Goal: Task Accomplishment & Management: Manage account settings

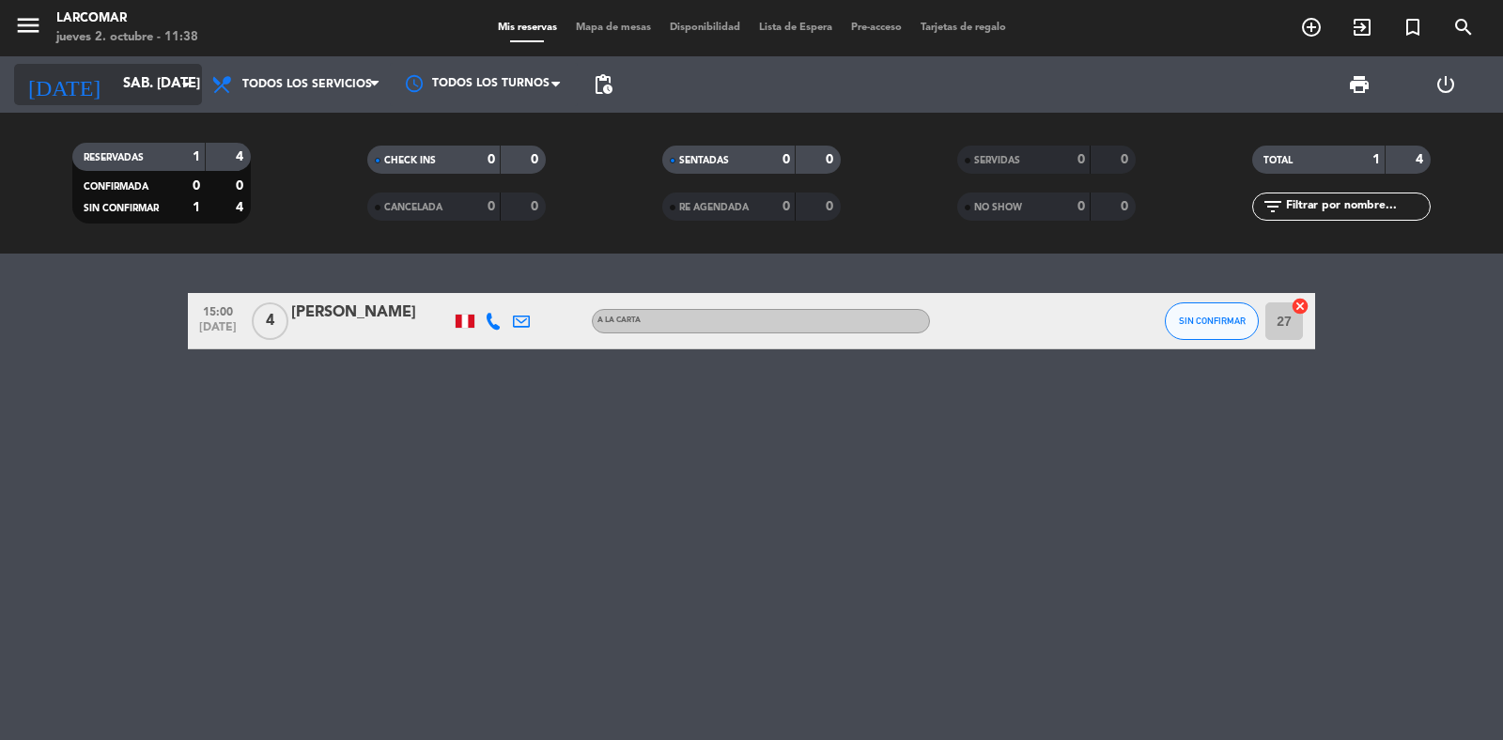
click at [114, 81] on input "sáb. [DATE]" at bounding box center [204, 85] width 181 height 36
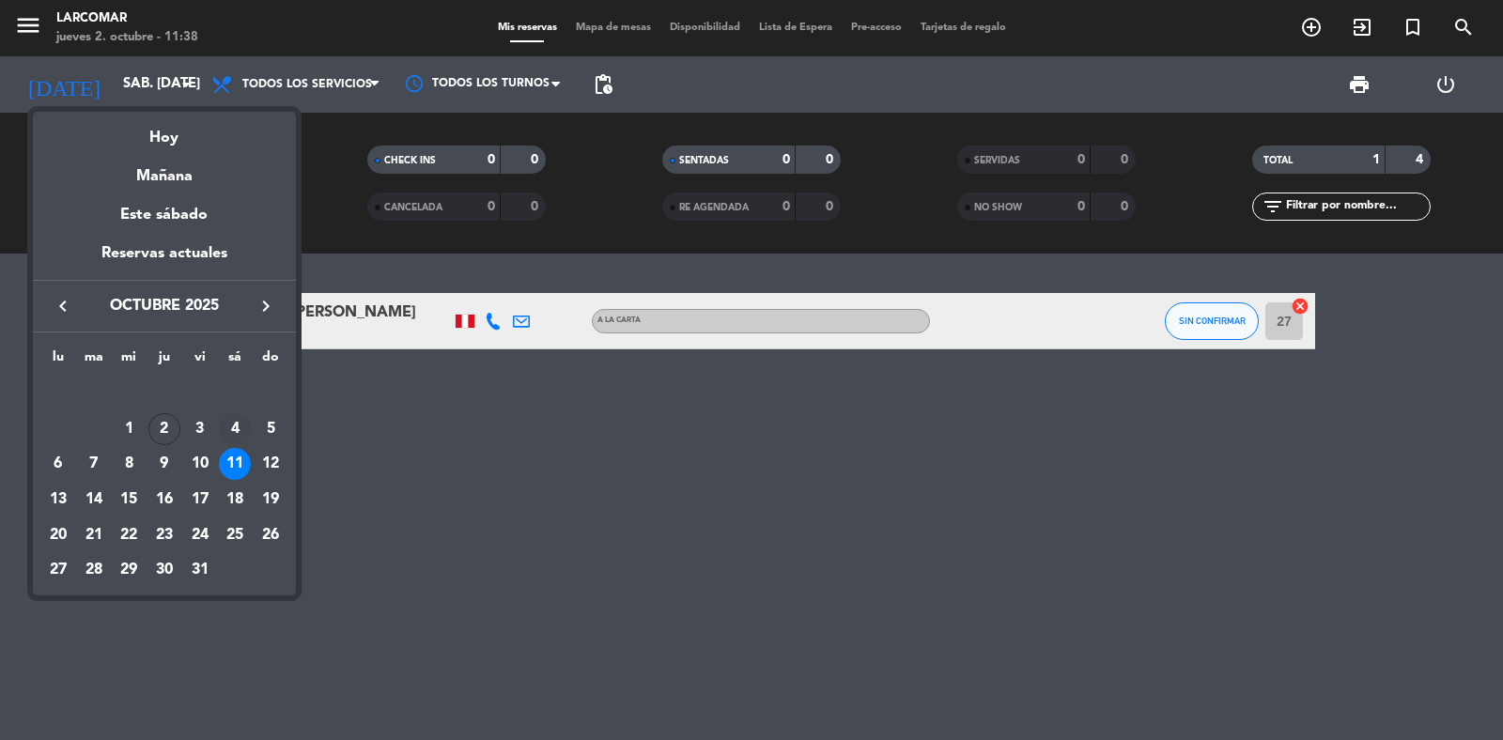
click at [218, 428] on td "4" at bounding box center [236, 429] width 36 height 36
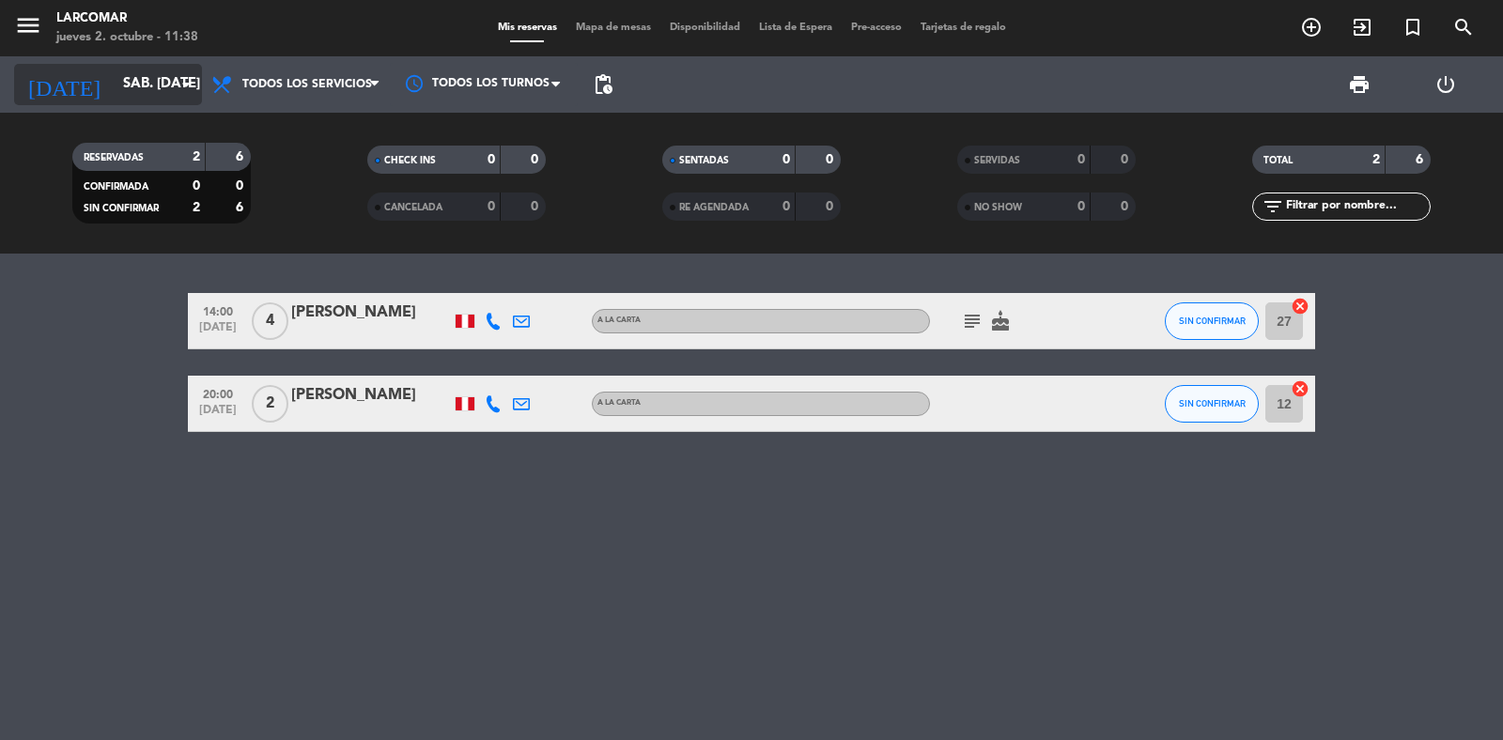
click at [83, 103] on div "[DATE] sáb. [DATE] arrow_drop_down" at bounding box center [108, 84] width 188 height 41
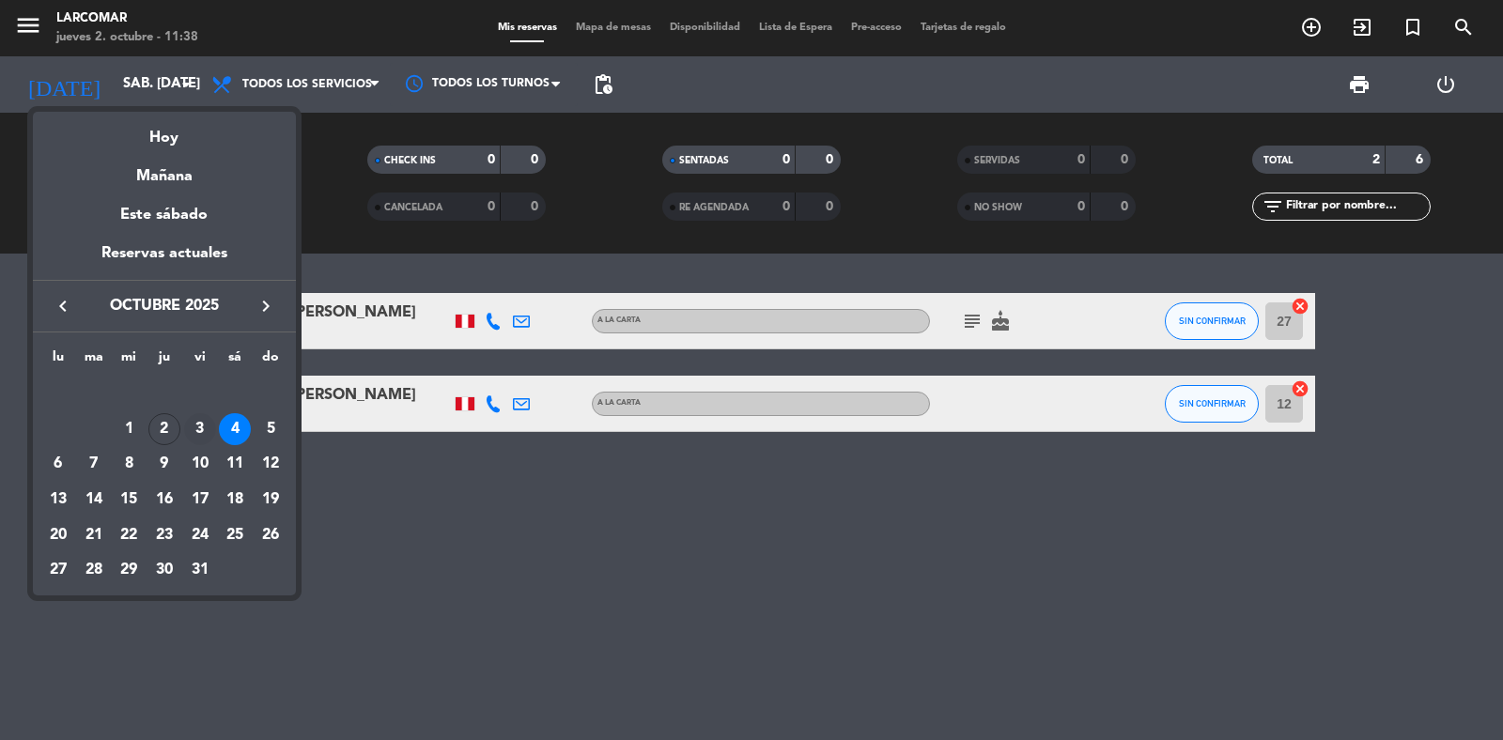
click at [194, 437] on div "3" at bounding box center [200, 429] width 32 height 32
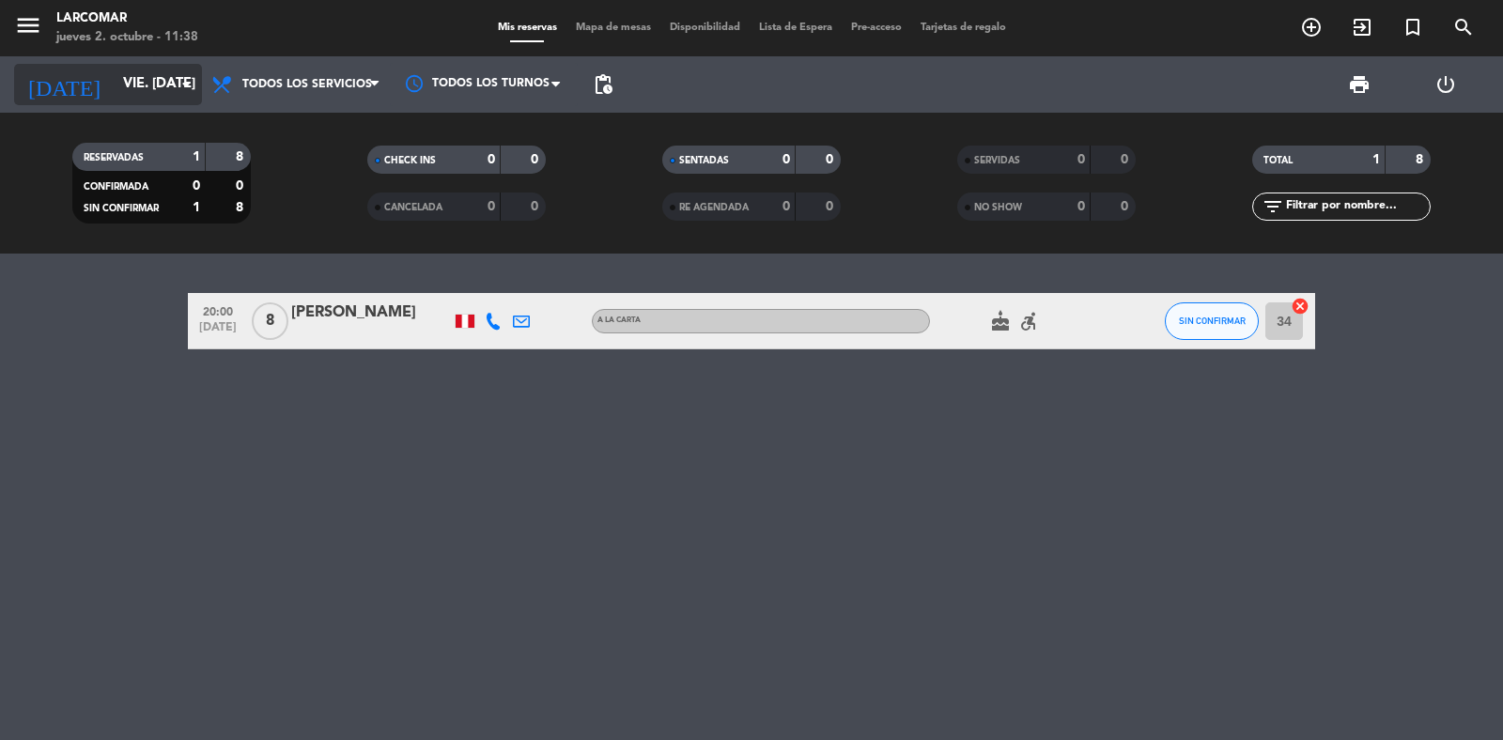
click at [137, 89] on input "vie. [DATE]" at bounding box center [204, 85] width 181 height 36
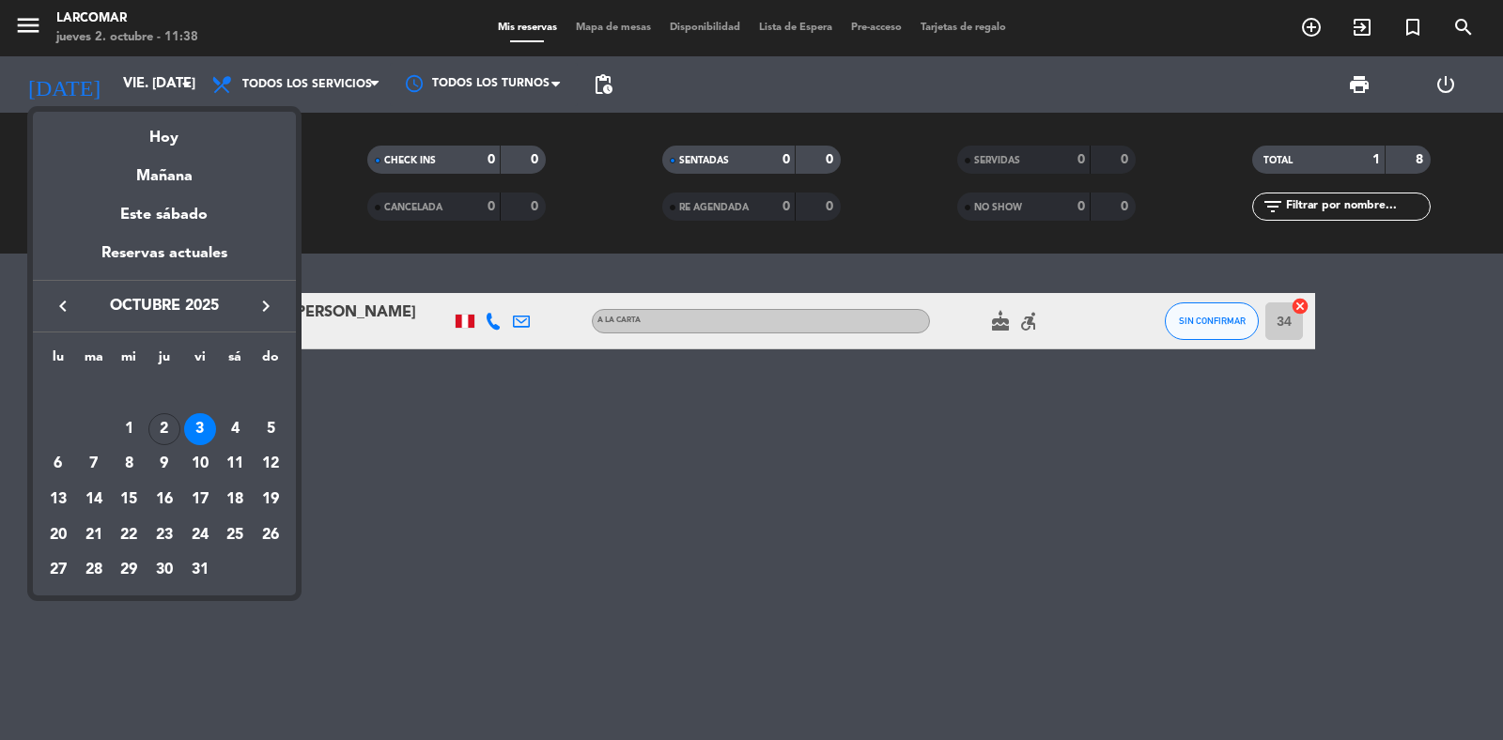
click at [153, 429] on div "2" at bounding box center [164, 429] width 32 height 32
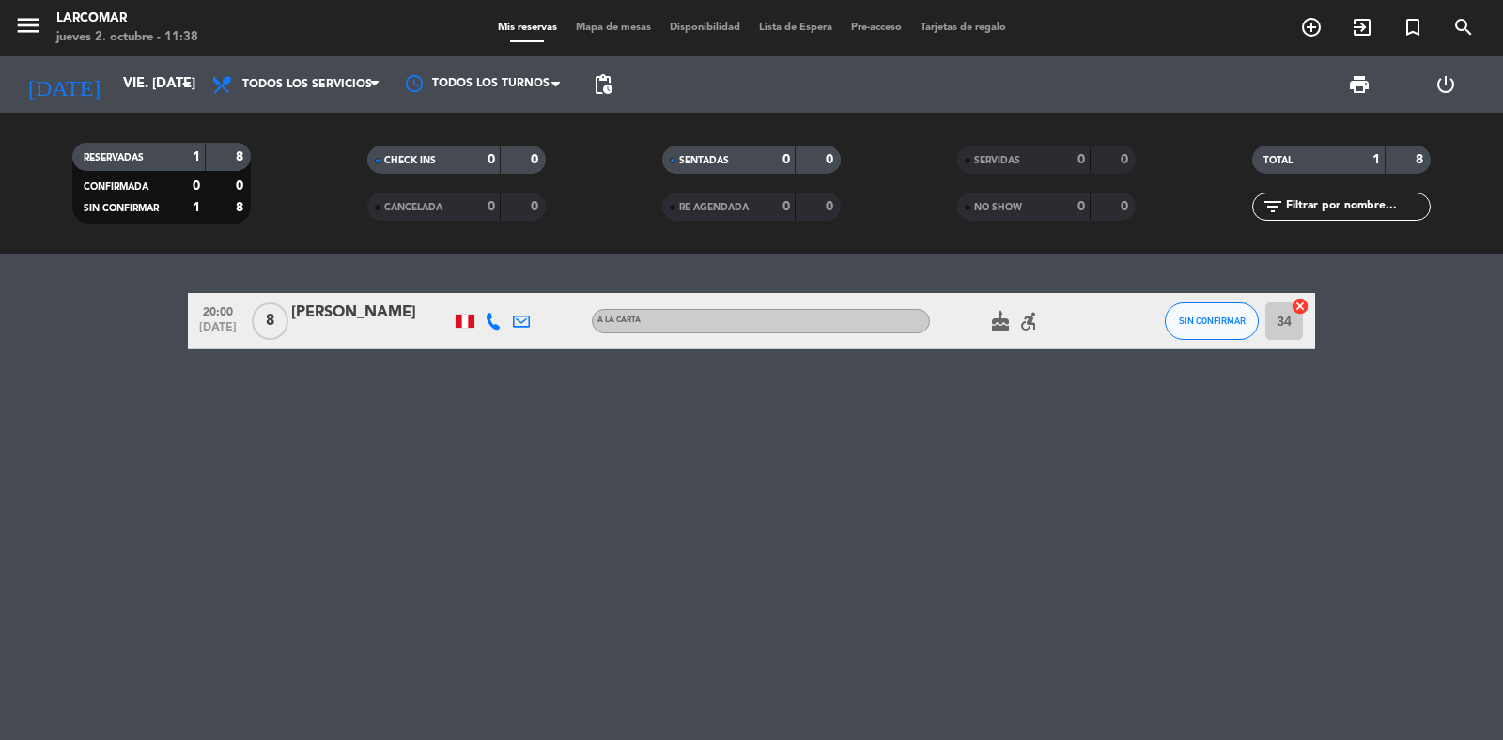
type input "[DEMOGRAPHIC_DATA] [DATE]"
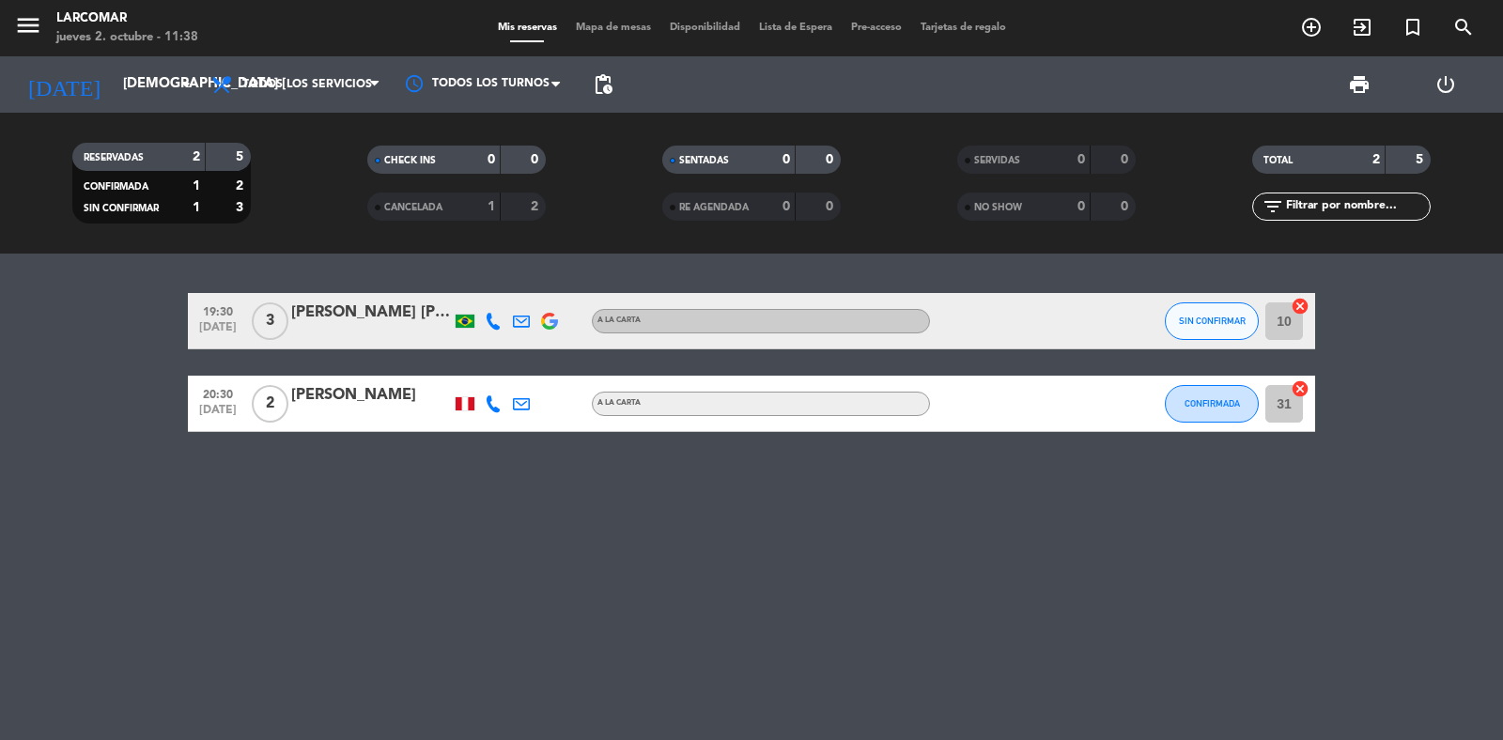
click at [494, 317] on icon at bounding box center [493, 321] width 17 height 17
click at [523, 326] on icon at bounding box center [521, 321] width 17 height 17
click at [634, 280] on span "Copiar" at bounding box center [647, 288] width 39 height 20
click at [494, 320] on icon at bounding box center [493, 321] width 17 height 17
click at [467, 286] on span "Copiar" at bounding box center [468, 289] width 39 height 20
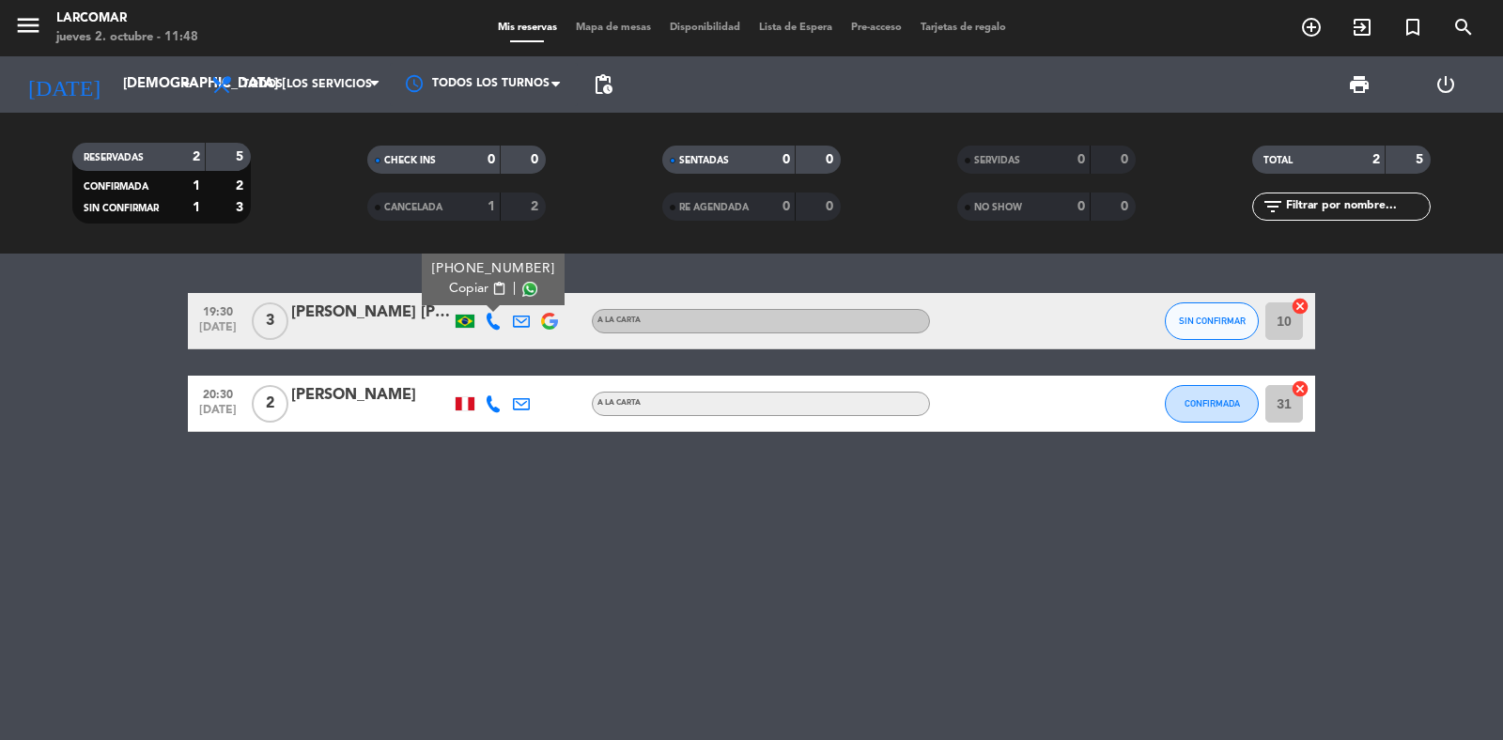
drag, startPoint x: 5, startPoint y: 33, endPoint x: 124, endPoint y: 114, distance: 144.1
click at [6, 33] on div "menu Larcomar jueves 2. octubre - 11:48" at bounding box center [188, 29] width 376 height 44
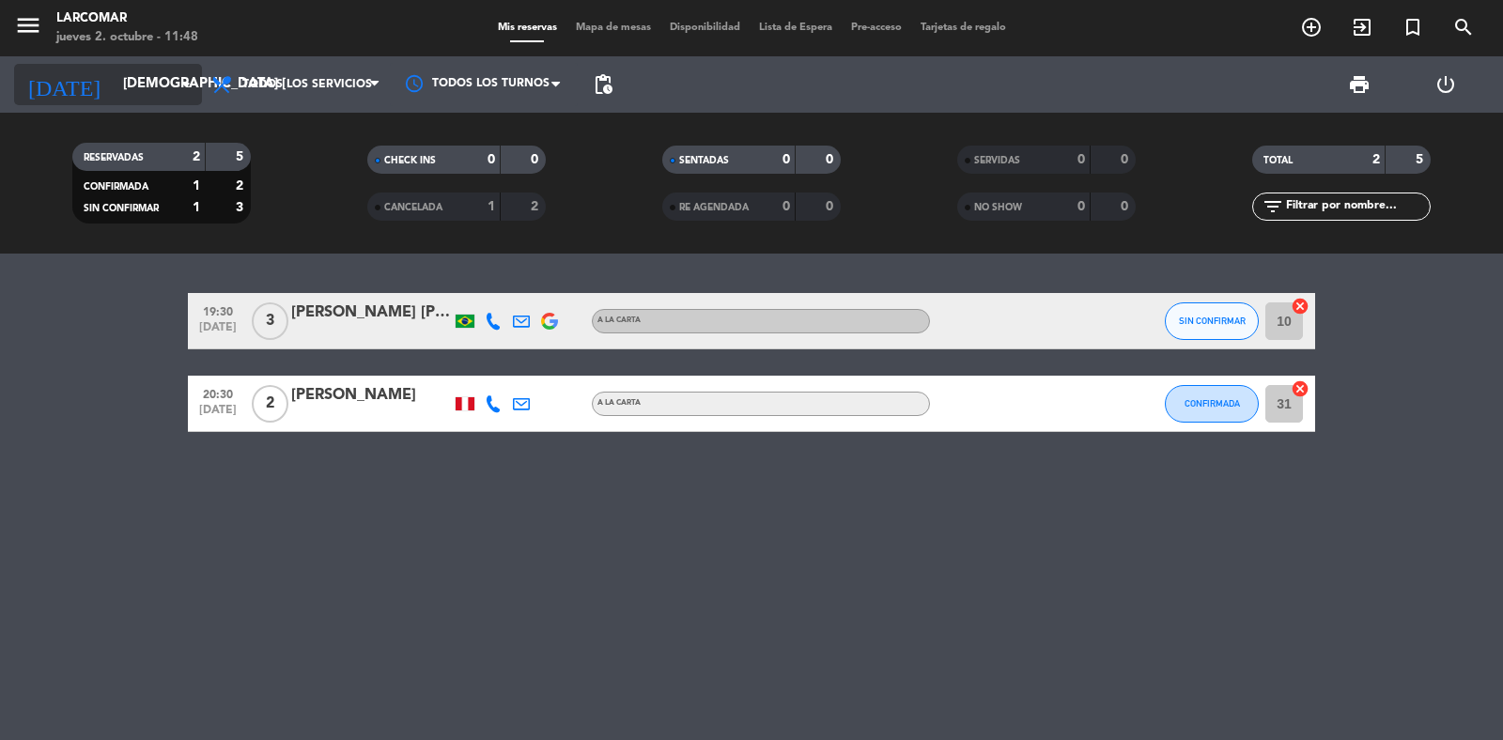
click at [114, 67] on input "[DEMOGRAPHIC_DATA] [DATE]" at bounding box center [204, 85] width 181 height 36
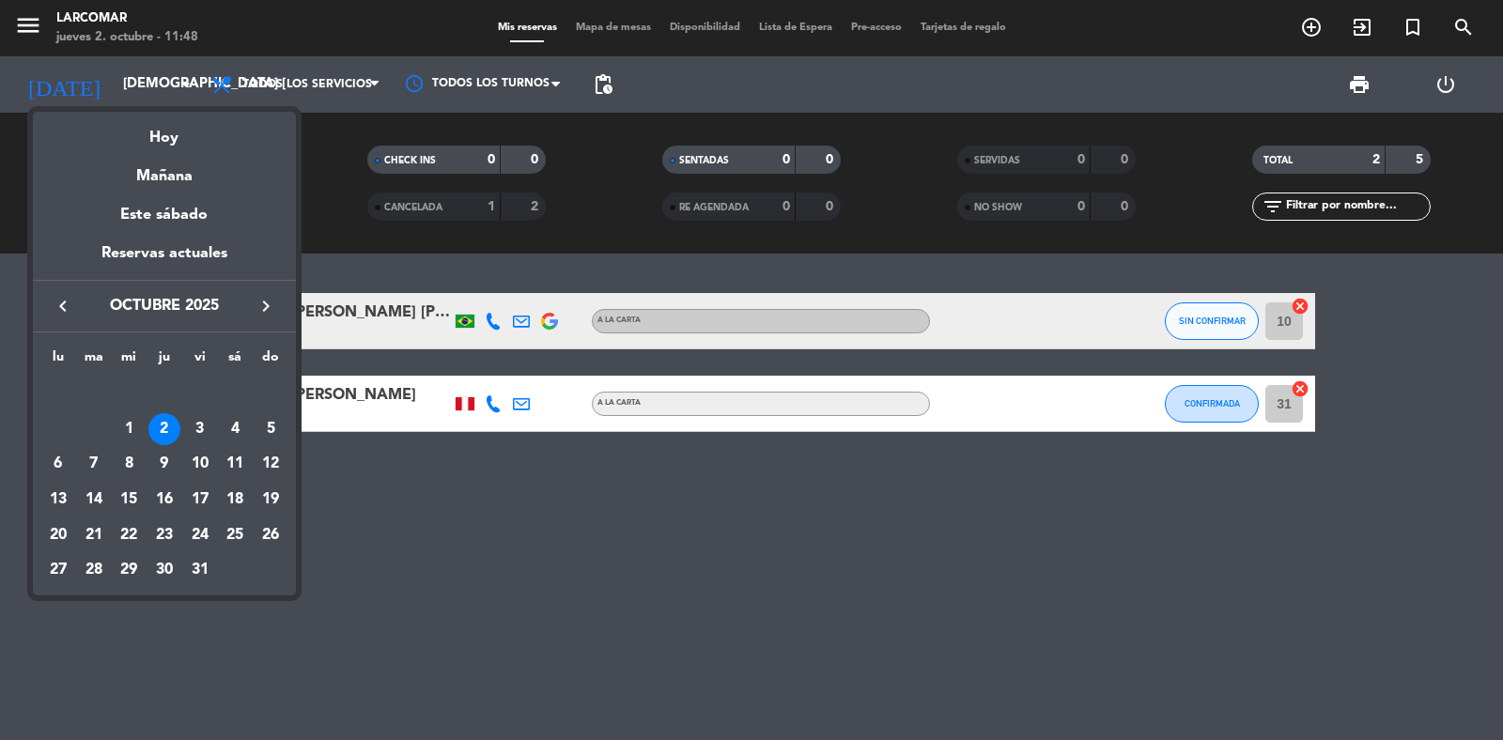
click at [540, 571] on div at bounding box center [751, 370] width 1503 height 740
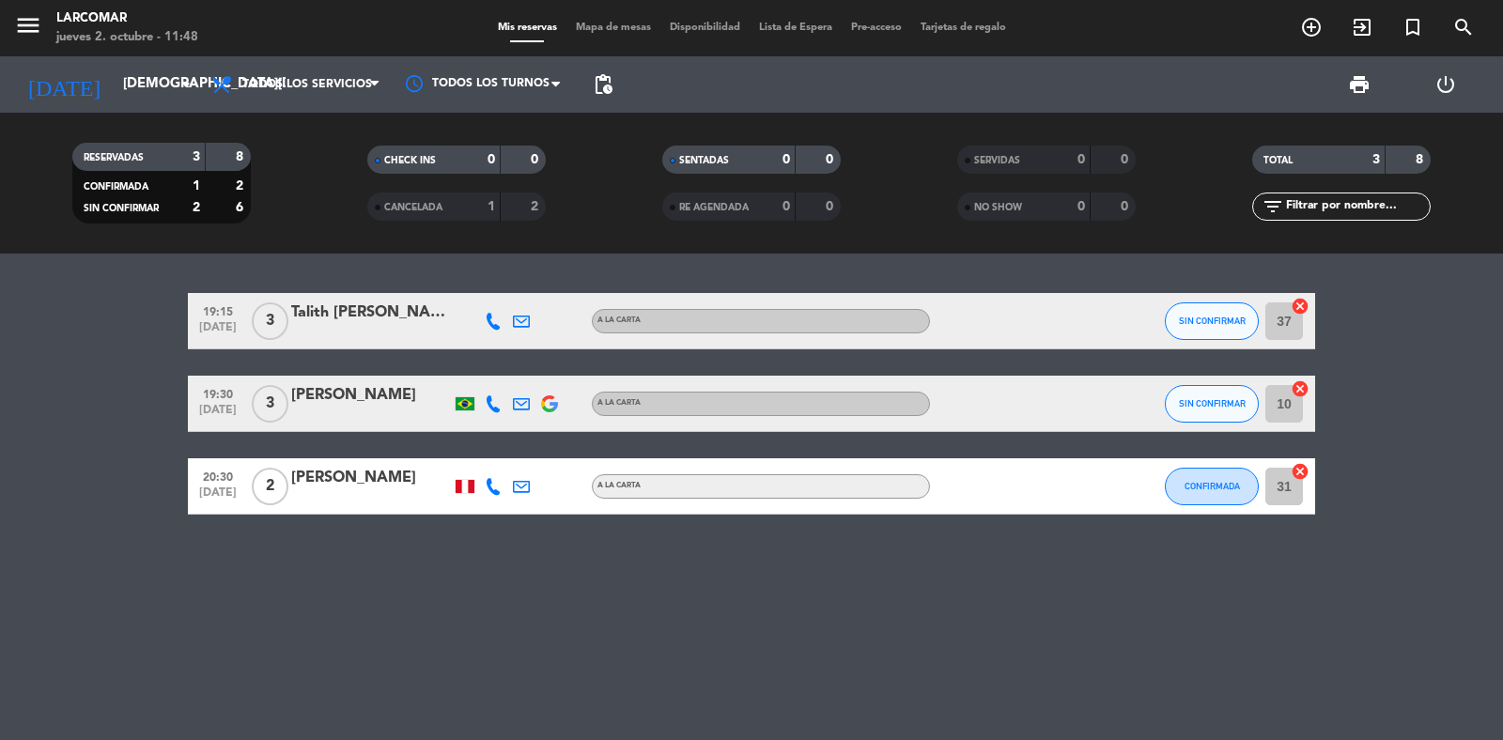
click at [491, 321] on icon at bounding box center [493, 321] width 17 height 17
copy div "95960545"
copy div "959605456"
drag, startPoint x: 449, startPoint y: 270, endPoint x: 517, endPoint y: 269, distance: 67.6
click at [517, 269] on div "959605456" at bounding box center [493, 269] width 88 height 20
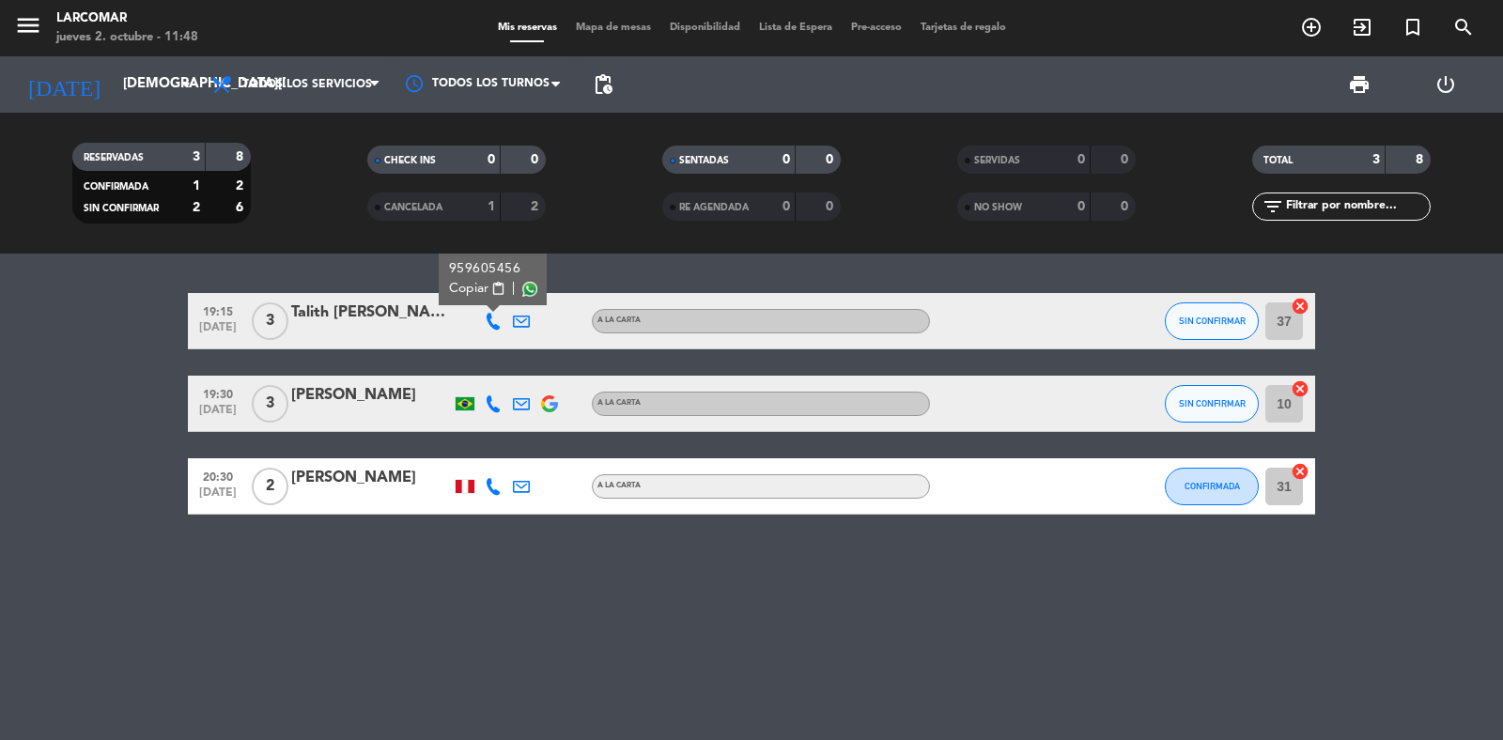
click at [522, 313] on icon at bounding box center [521, 321] width 17 height 17
click at [669, 282] on span "Copiar" at bounding box center [688, 288] width 39 height 20
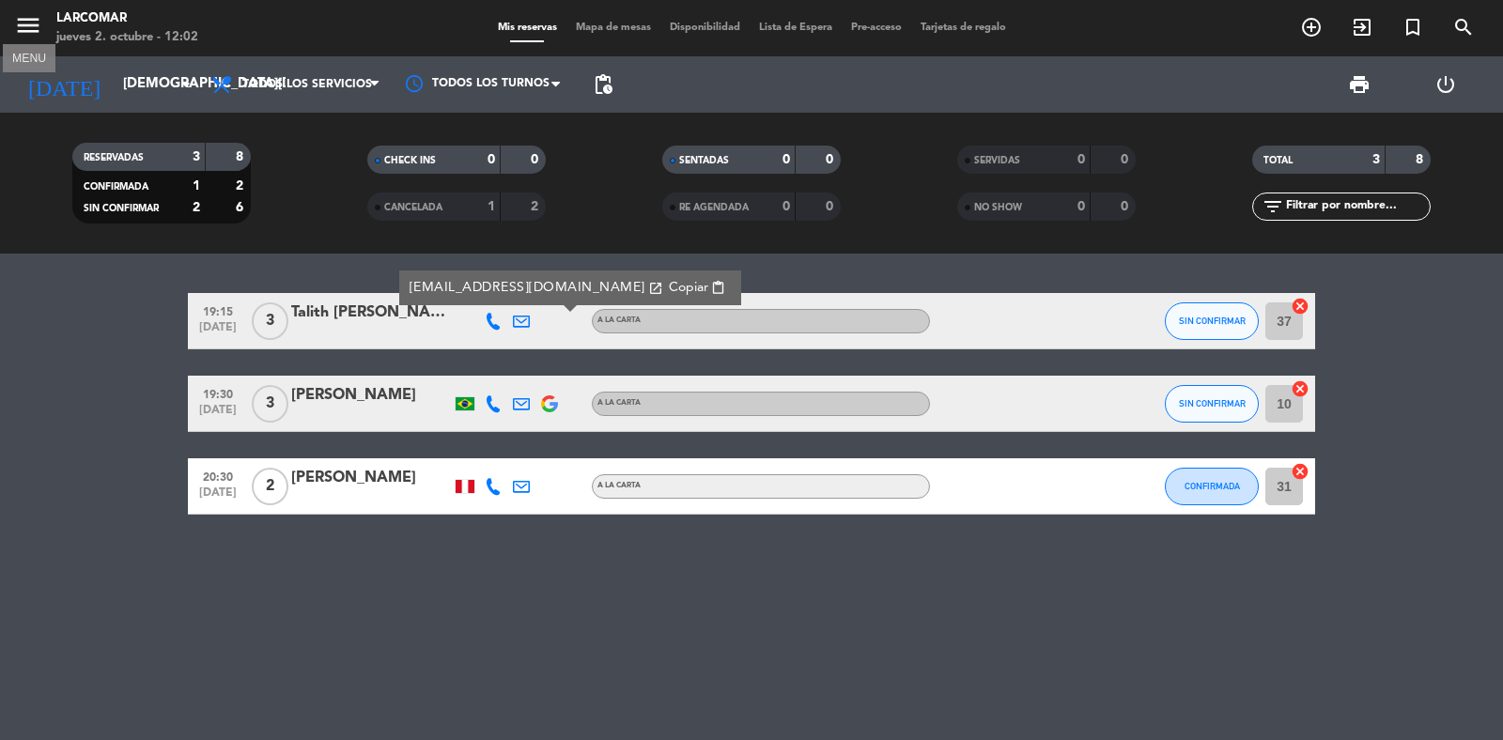
click at [29, 26] on icon "menu" at bounding box center [28, 25] width 28 height 28
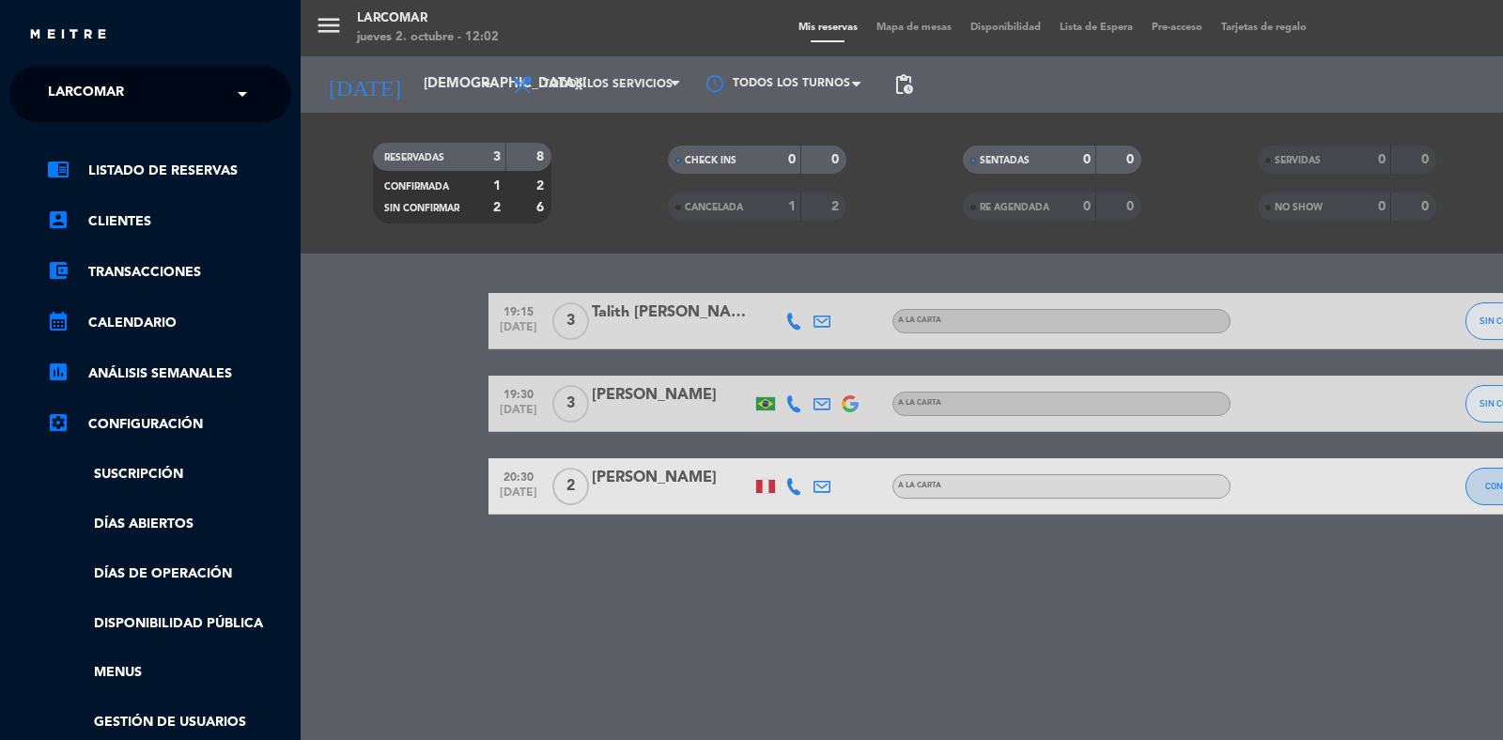
click at [120, 94] on span "Larcomar" at bounding box center [86, 93] width 76 height 39
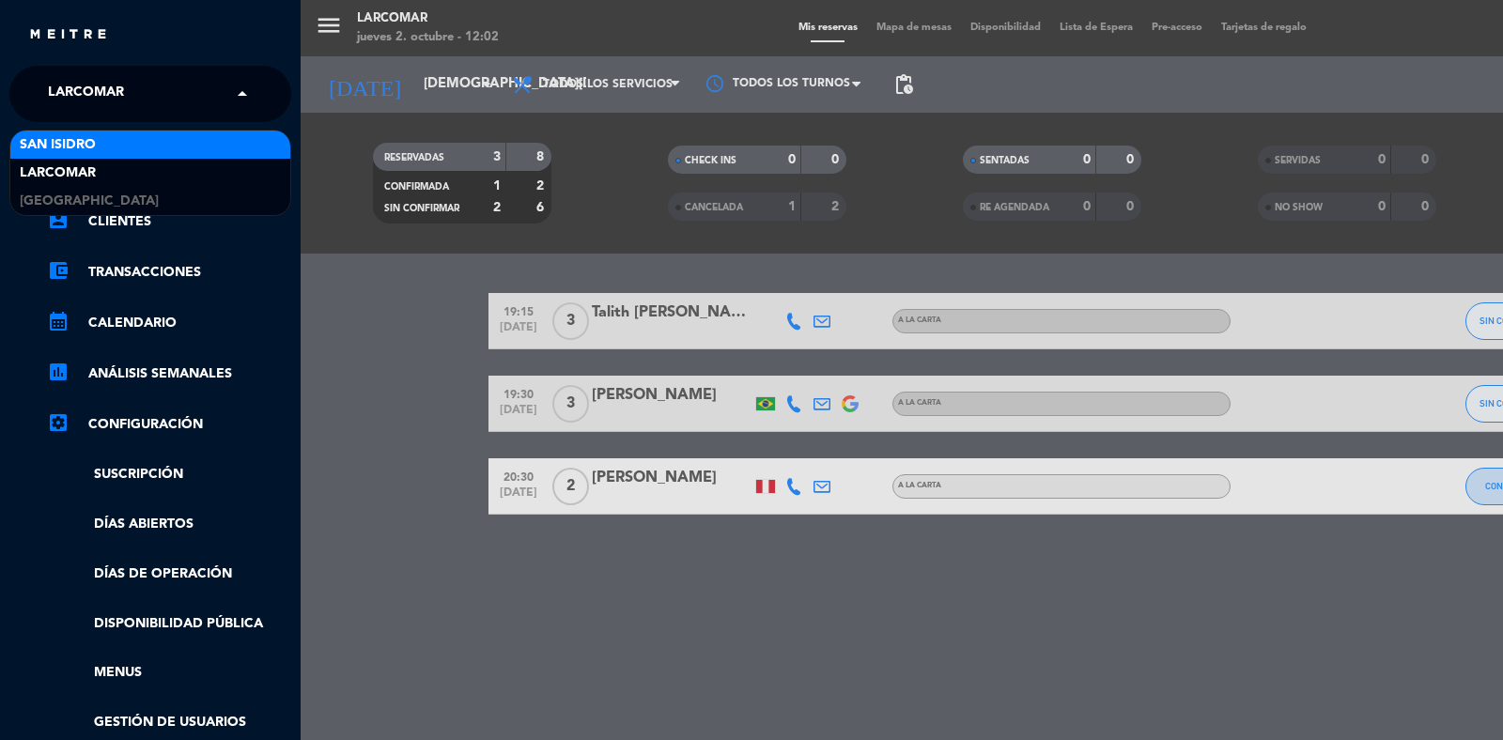
click at [118, 137] on div "San Isidro" at bounding box center [150, 145] width 280 height 28
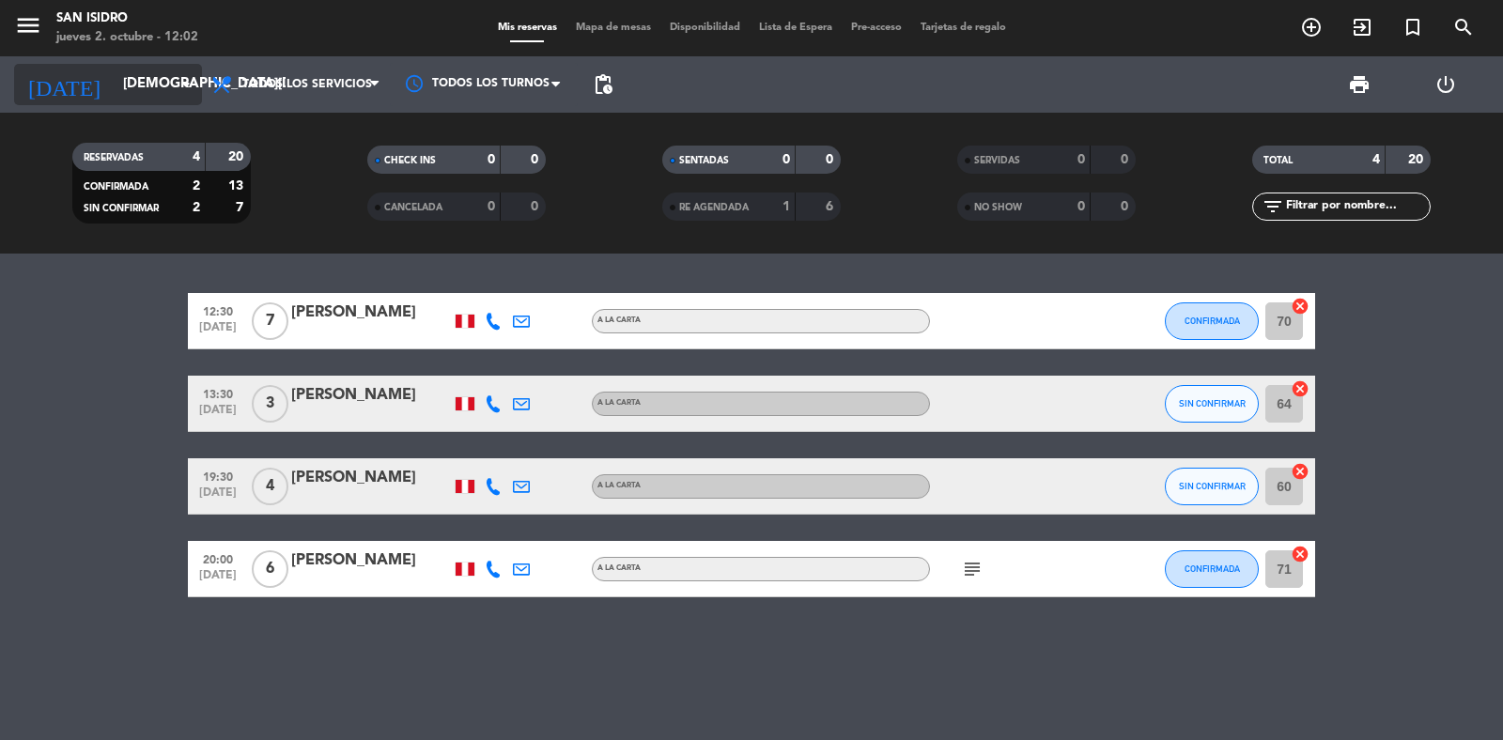
click at [115, 81] on input "[DEMOGRAPHIC_DATA] [DATE]" at bounding box center [204, 85] width 181 height 36
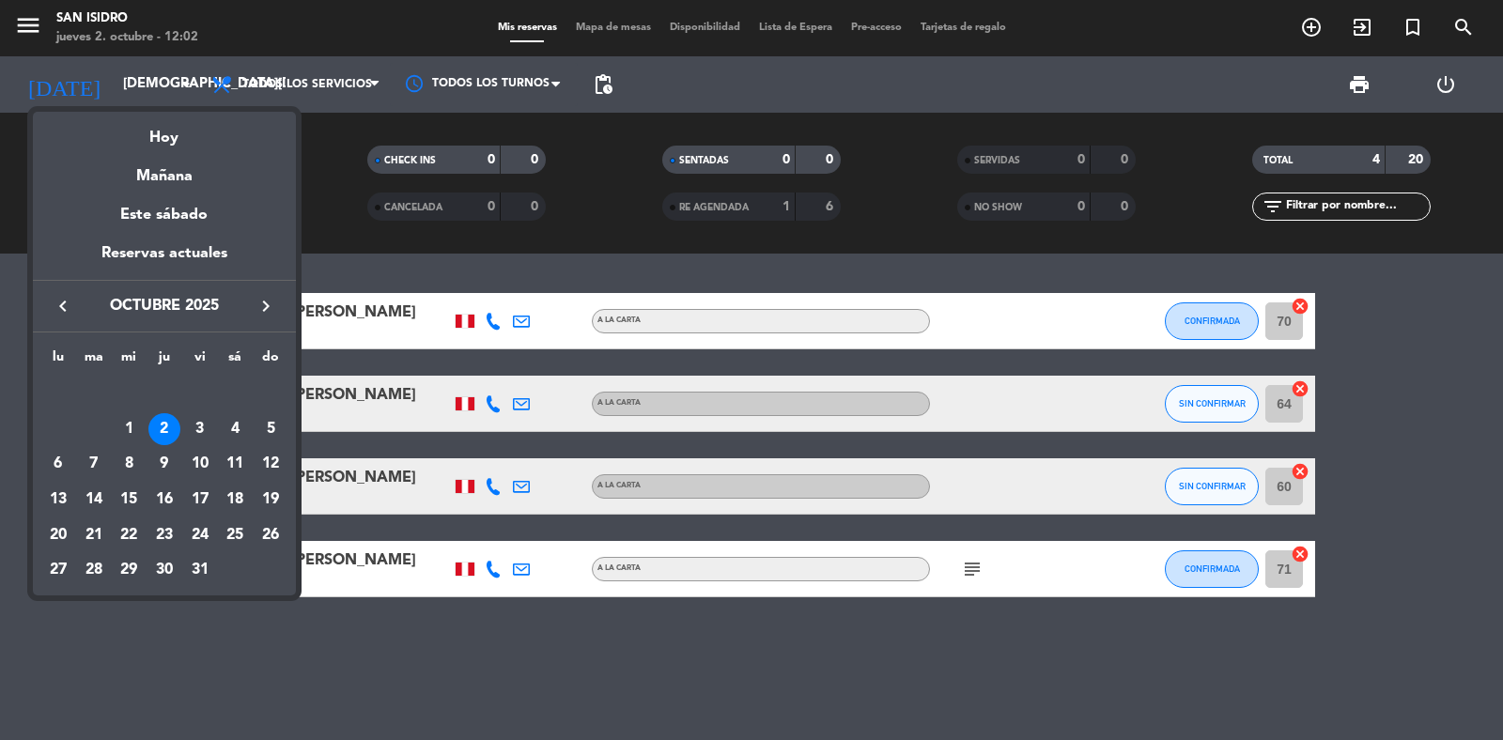
click at [195, 429] on div "3" at bounding box center [200, 429] width 32 height 32
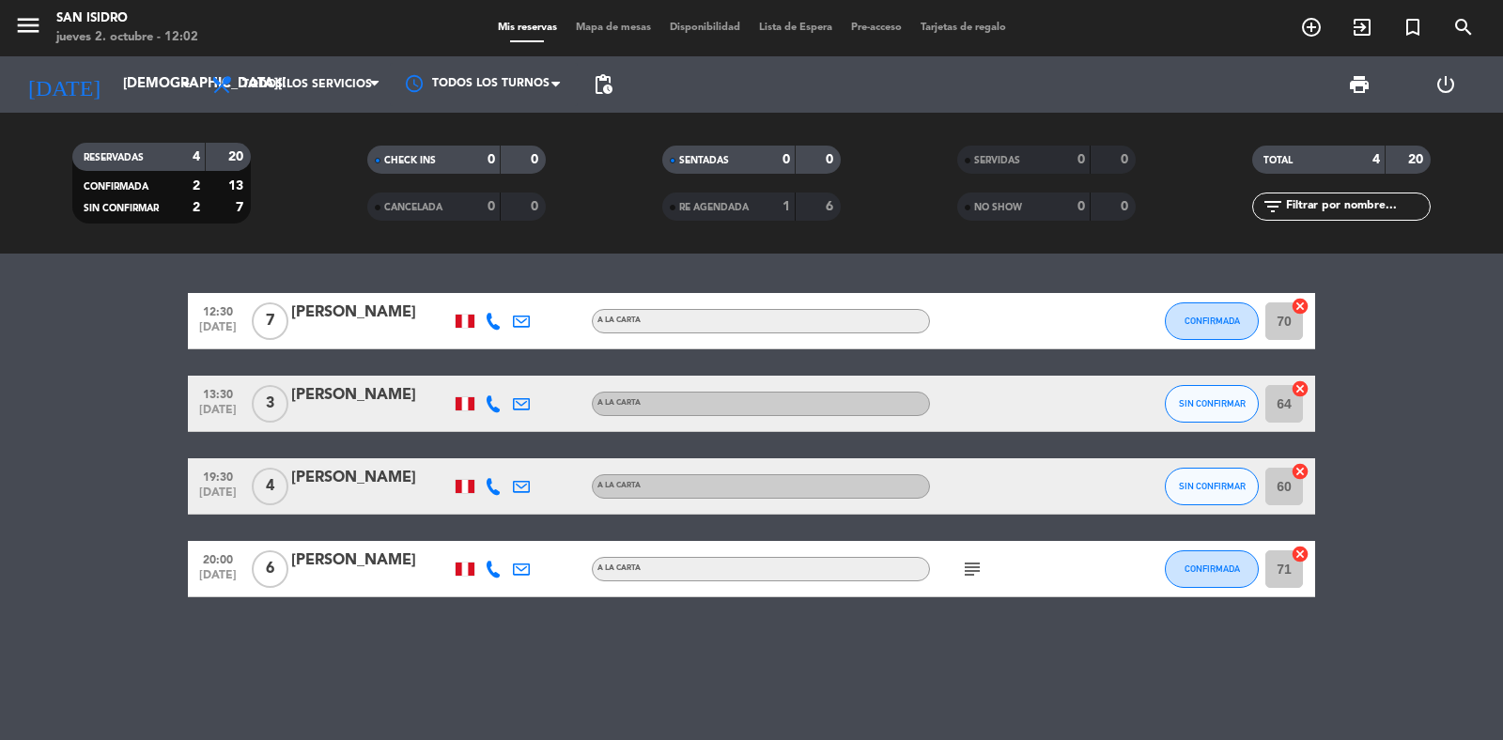
type input "vie. [DATE]"
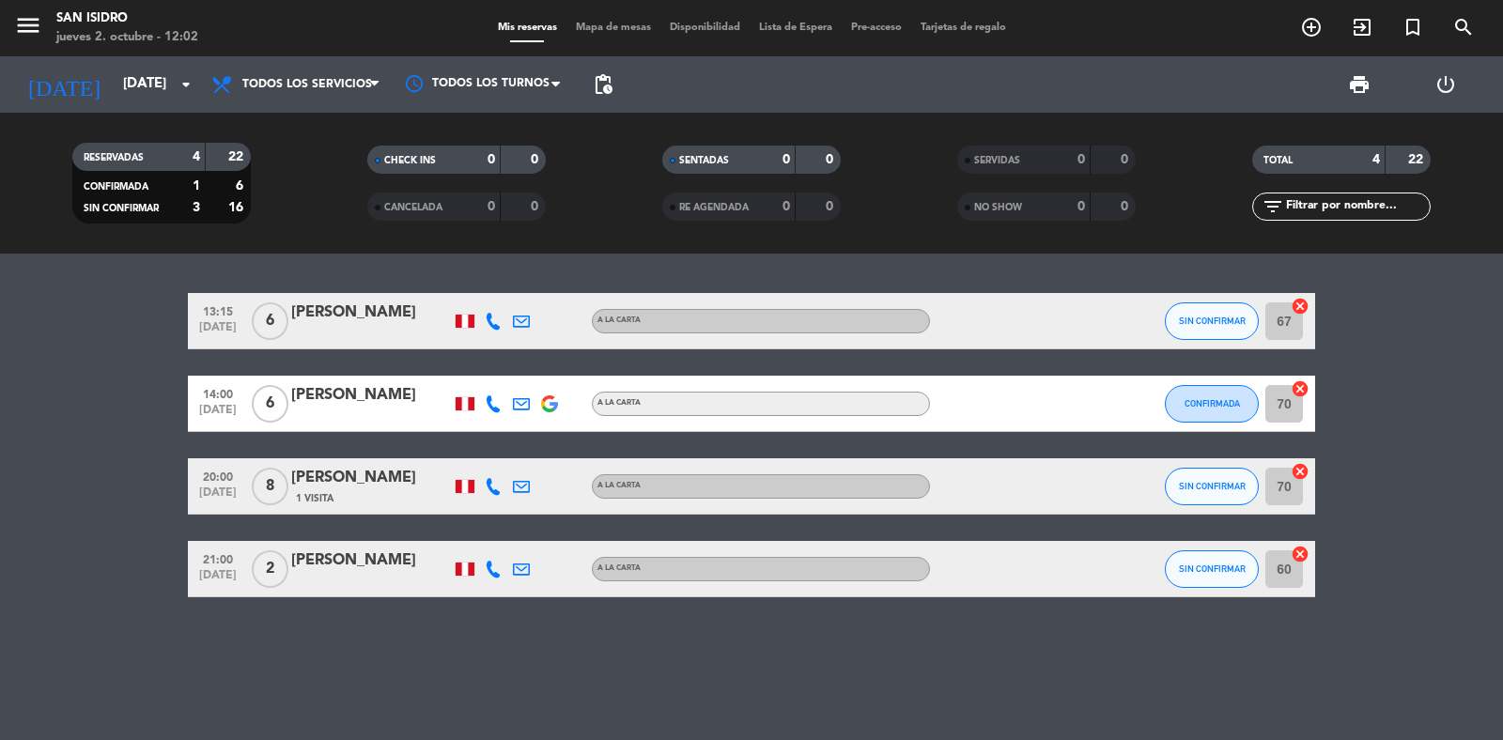
drag, startPoint x: 488, startPoint y: 550, endPoint x: 496, endPoint y: 565, distance: 16.8
click at [489, 551] on div at bounding box center [493, 568] width 28 height 55
click at [496, 565] on icon at bounding box center [493, 569] width 17 height 17
copy div "97055116"
copy div "970551163 Copiar content_paste |"
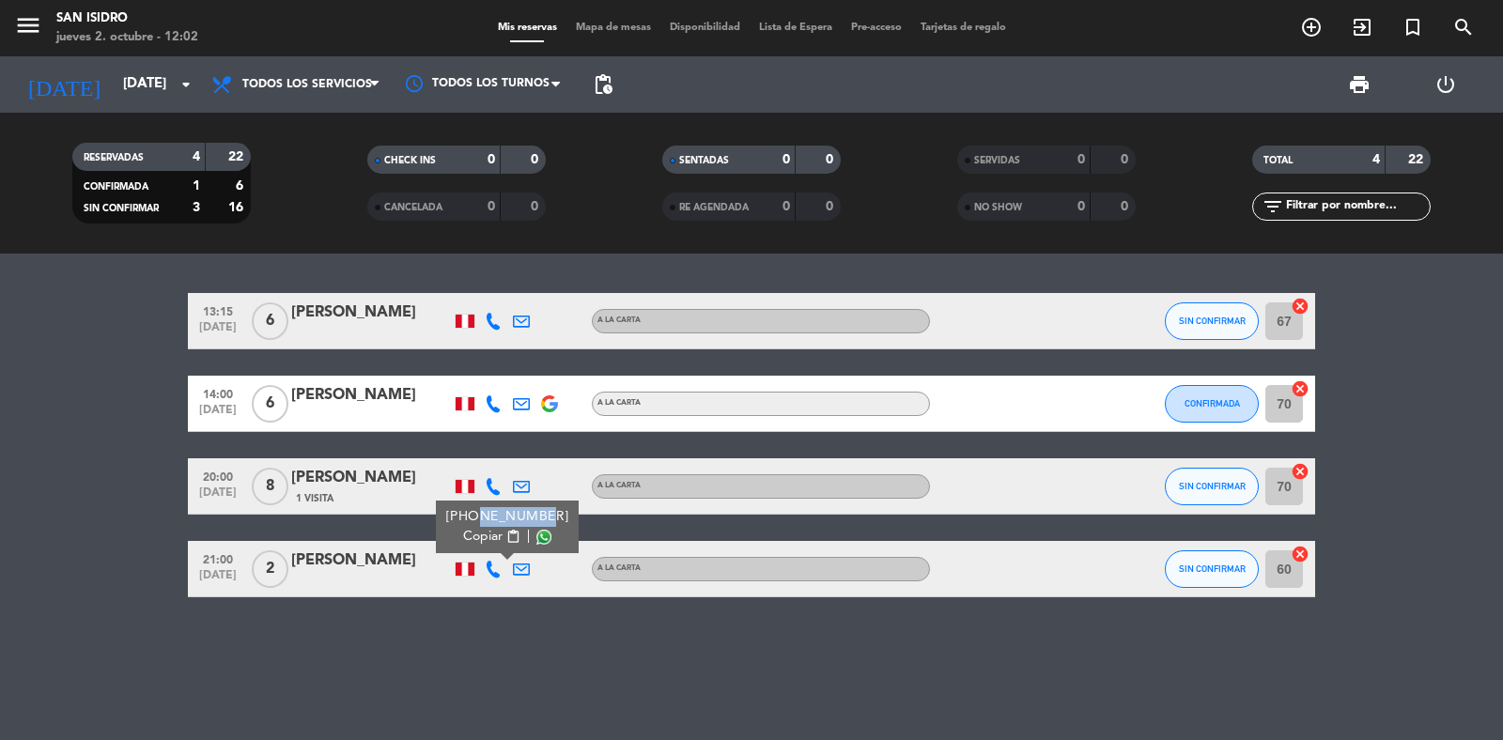
copy div "97055116"
copy div "970551163"
drag, startPoint x: 470, startPoint y: 508, endPoint x: 537, endPoint y: 519, distance: 68.4
click at [537, 519] on div "+51970551163" at bounding box center [507, 517] width 123 height 20
click at [529, 565] on icon at bounding box center [521, 569] width 17 height 17
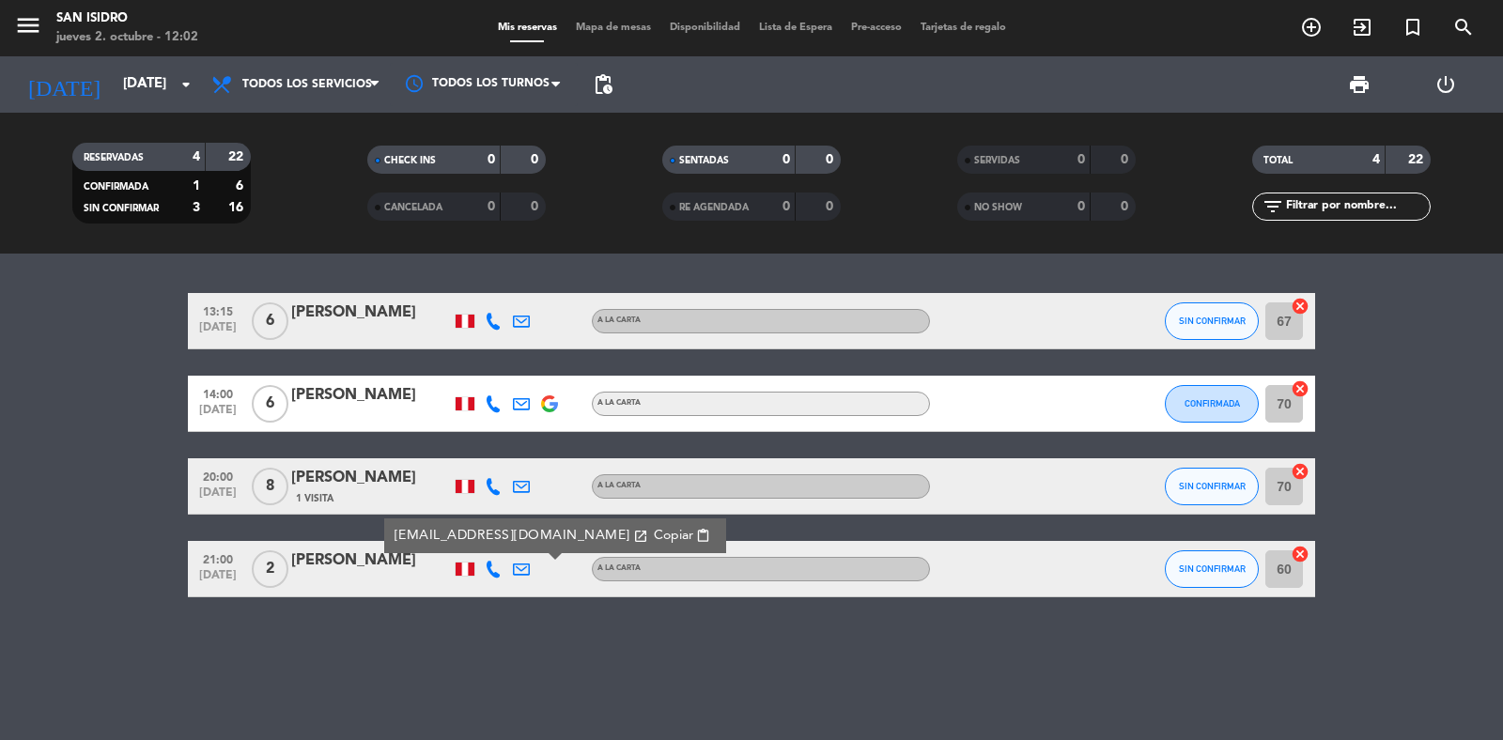
click at [654, 532] on span "Copiar" at bounding box center [673, 536] width 39 height 20
click at [22, 30] on icon "menu" at bounding box center [28, 25] width 28 height 28
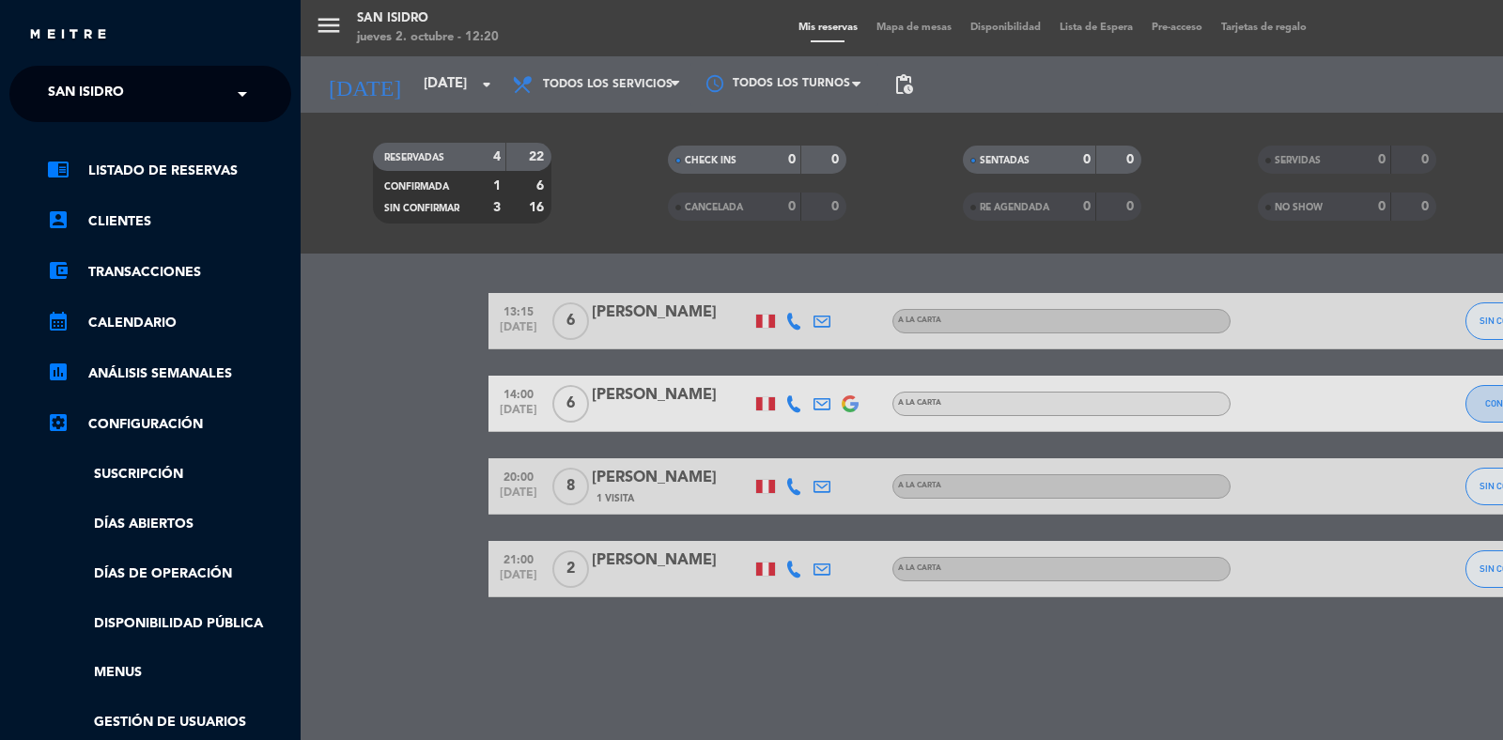
click at [137, 103] on div "× San Isidro" at bounding box center [96, 93] width 112 height 39
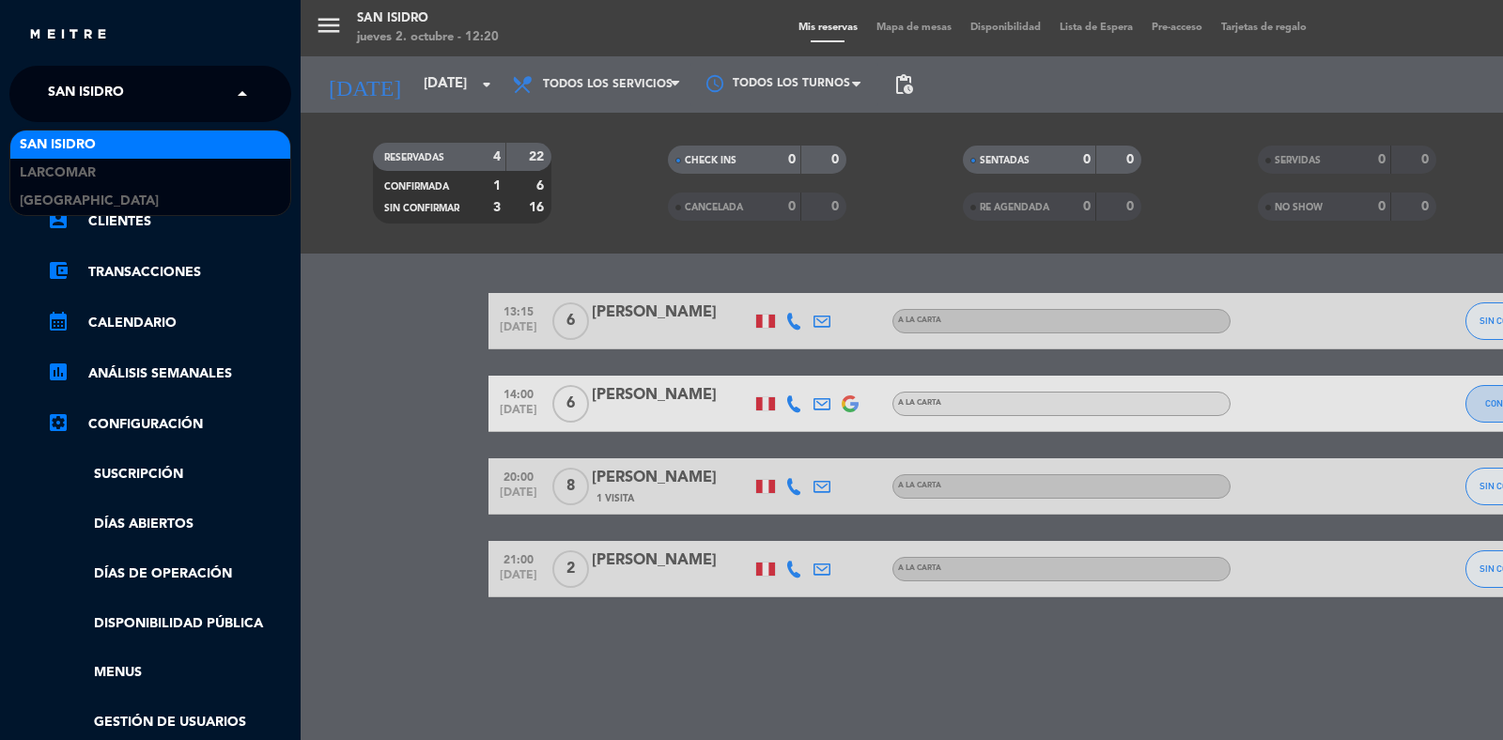
click at [130, 146] on div "San Isidro" at bounding box center [150, 145] width 280 height 28
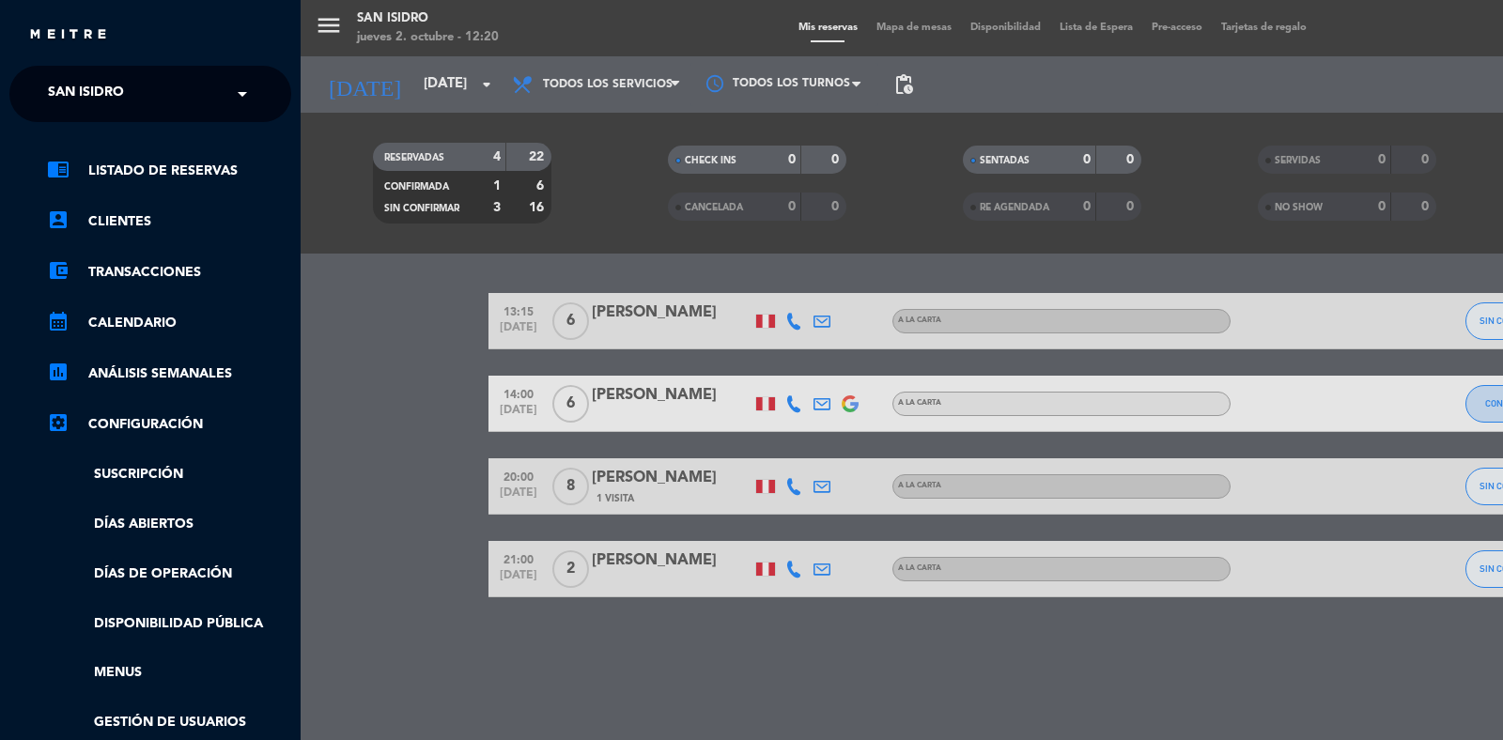
click at [312, 82] on div "menu San Isidro jueves 2. octubre - 12:20 Mis reservas Mapa de mesas Disponibil…" at bounding box center [1052, 370] width 1503 height 740
